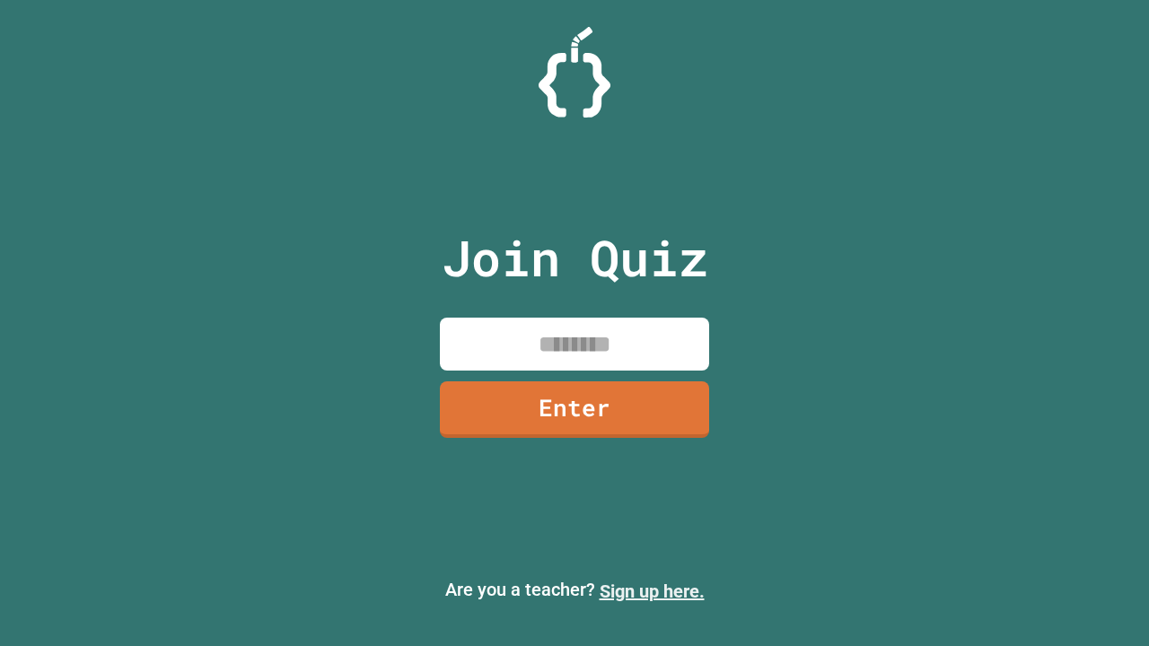
click at [651, 591] on link "Sign up here." at bounding box center [651, 592] width 105 height 22
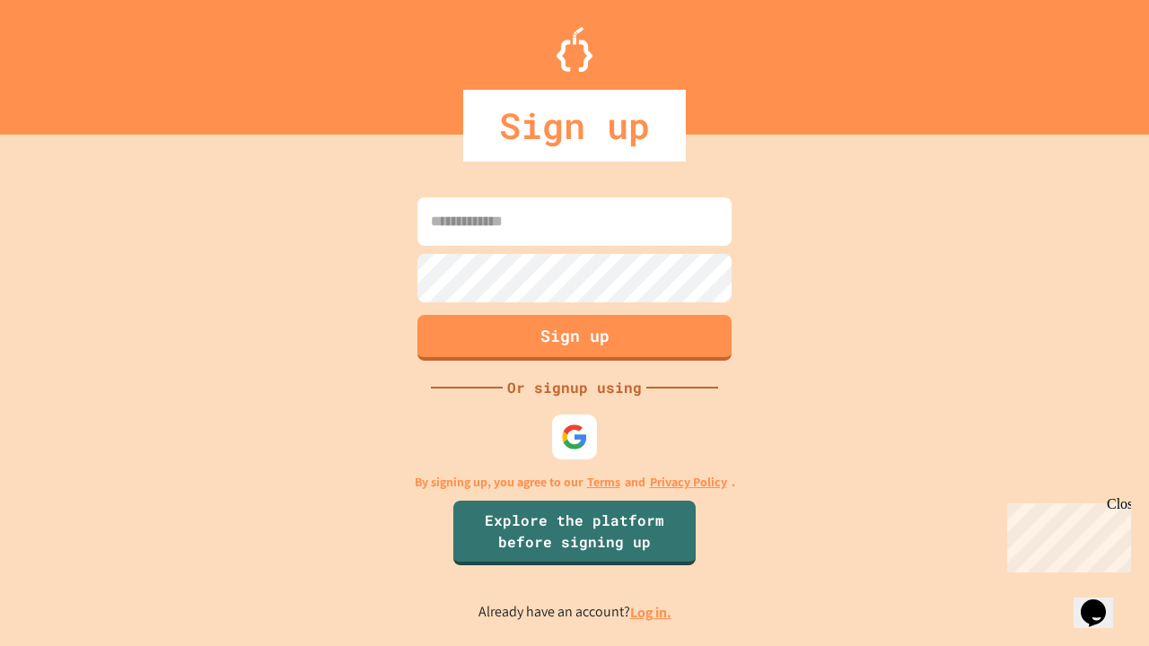
click at [651, 612] on link "Log in." at bounding box center [650, 612] width 41 height 19
